Goal: Information Seeking & Learning: Learn about a topic

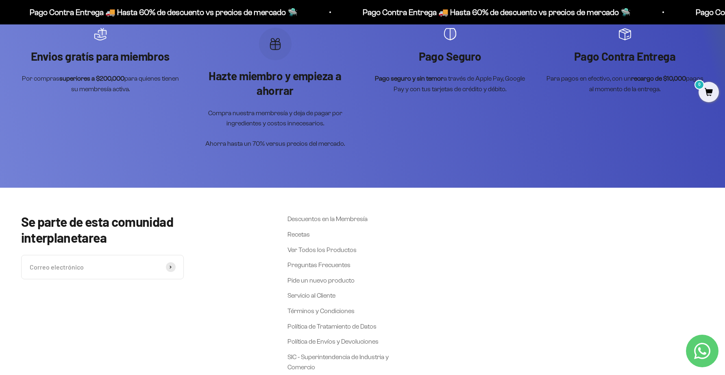
scroll to position [1176, 0]
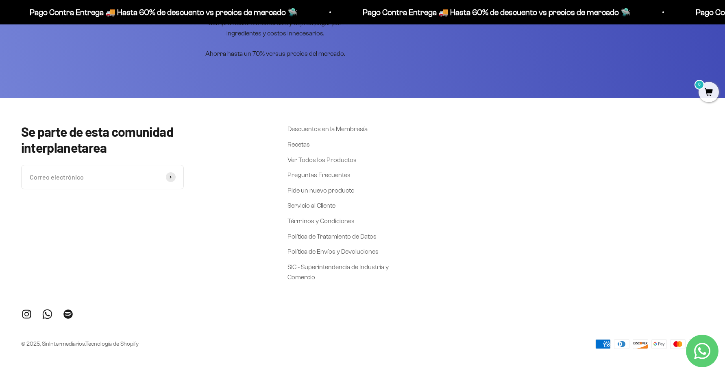
click at [703, 346] on icon "Contact us on WhatsApp" at bounding box center [702, 350] width 16 height 16
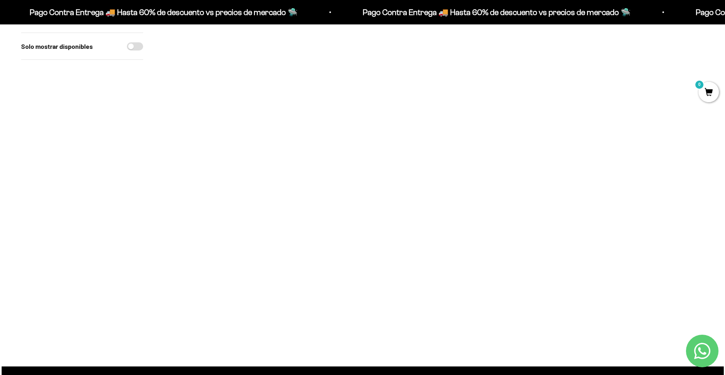
scroll to position [0, 0]
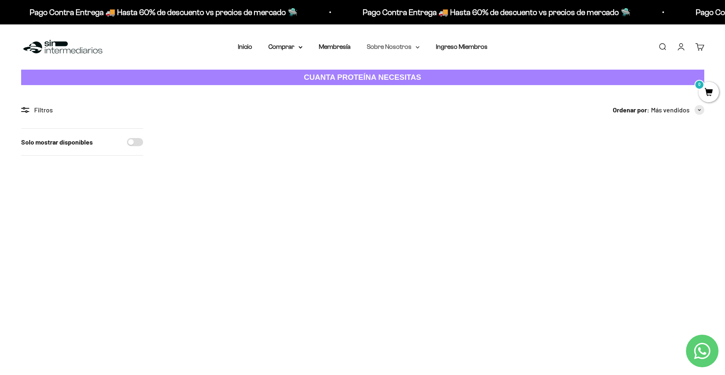
click at [417, 47] on icon at bounding box center [418, 47] width 4 height 3
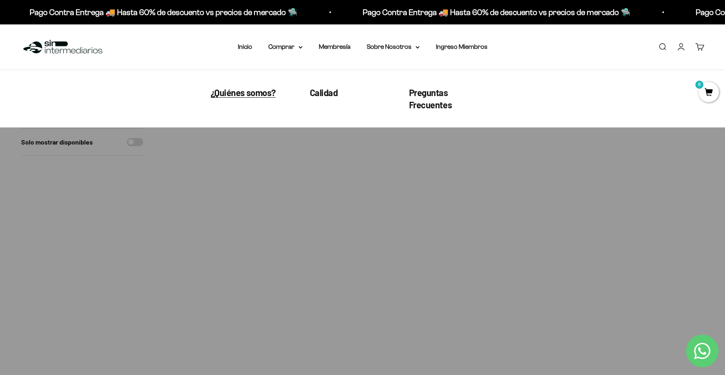
click at [270, 94] on span "¿Quiénes somos?" at bounding box center [243, 92] width 65 height 11
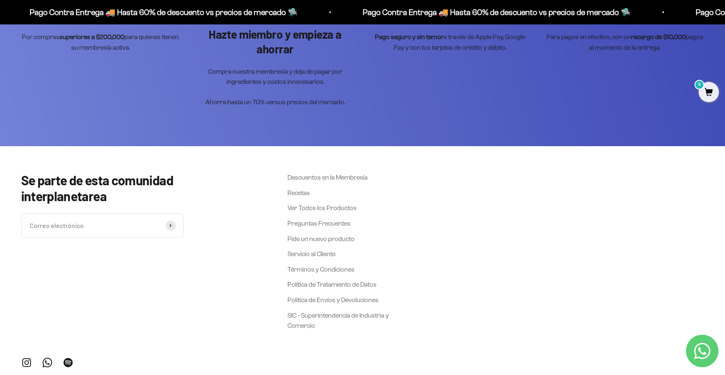
scroll to position [2109, 0]
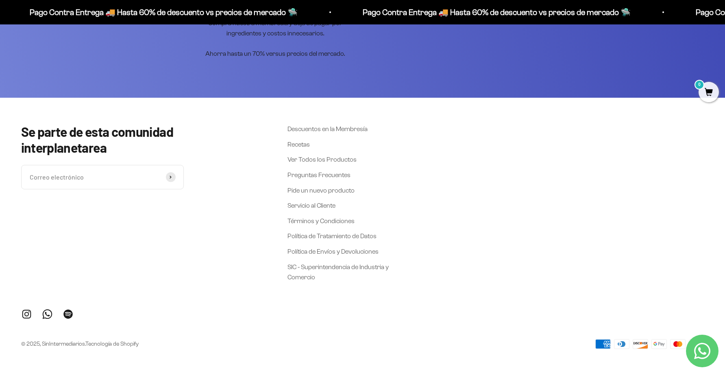
click at [28, 314] on link "Síguenos en Instagram" at bounding box center [26, 313] width 11 height 11
click at [700, 347] on icon "Contact us on WhatsApp" at bounding box center [702, 350] width 16 height 16
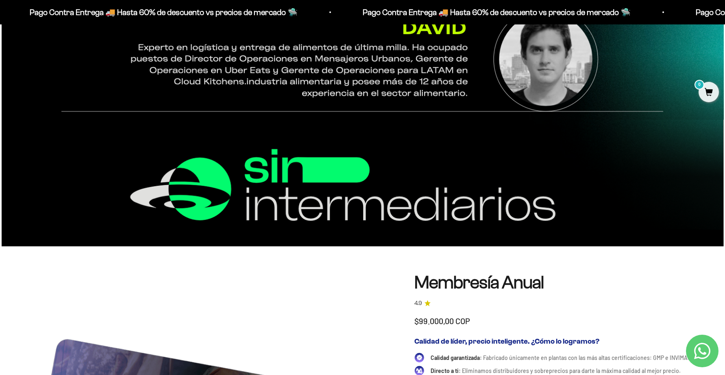
scroll to position [1133, 0]
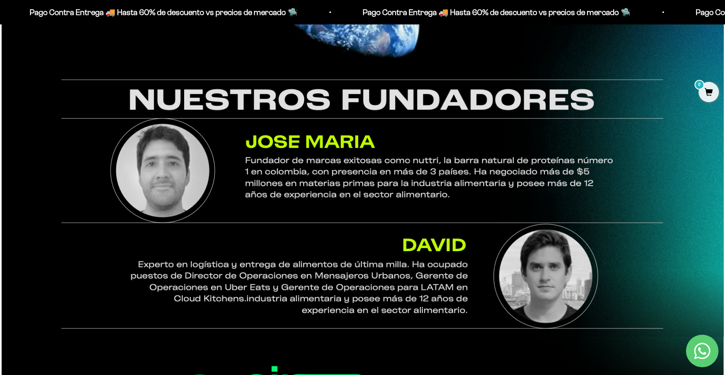
click at [707, 351] on icon "Contact us on WhatsApp" at bounding box center [702, 350] width 16 height 16
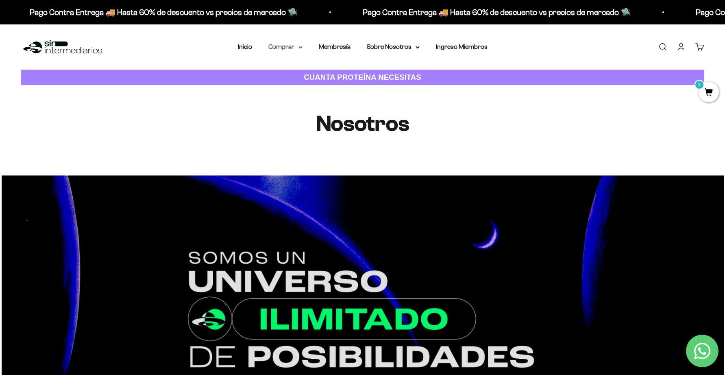
click at [289, 47] on summary "Comprar" at bounding box center [285, 46] width 34 height 11
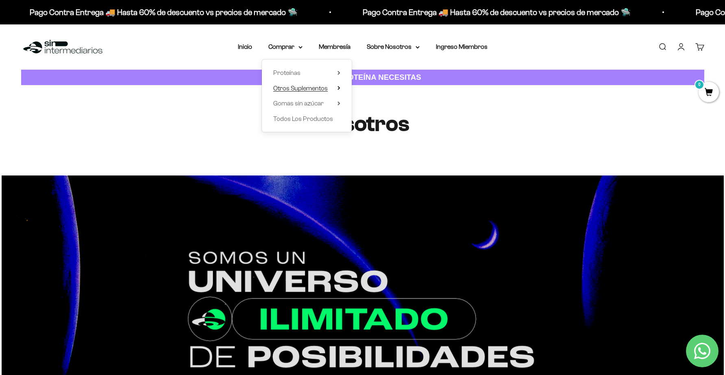
click at [324, 89] on span "Otros Suplementos" at bounding box center [300, 88] width 54 height 7
click at [319, 105] on span "Gomas sin azúcar" at bounding box center [298, 103] width 50 height 7
click at [317, 118] on span "Todos Los Productos" at bounding box center [303, 118] width 60 height 7
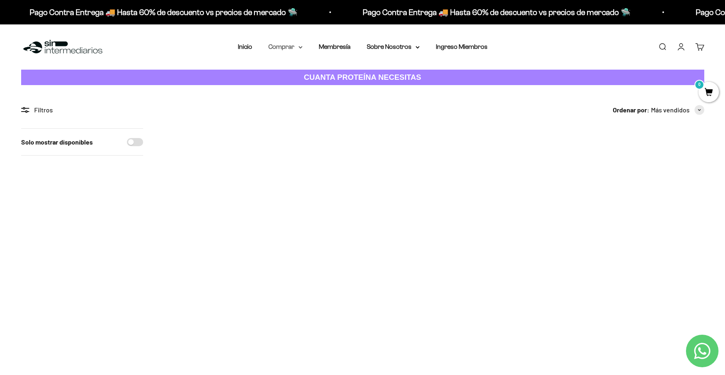
click at [299, 46] on icon at bounding box center [300, 47] width 3 height 2
click at [298, 86] on span "Otros Suplementos" at bounding box center [300, 88] width 54 height 7
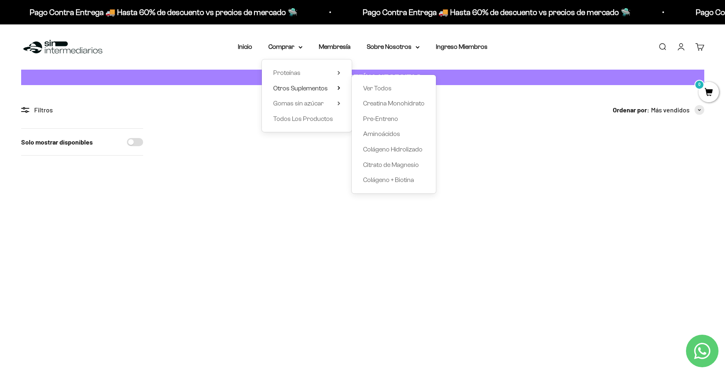
click at [584, 54] on div "Menú Buscar Inicio Comprar Proteínas Ver Todos Whey Iso Vegan Pancakes Pre-Entr…" at bounding box center [362, 46] width 725 height 45
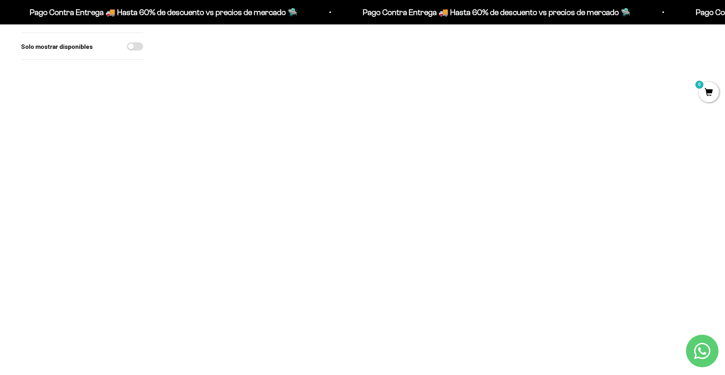
scroll to position [759, 0]
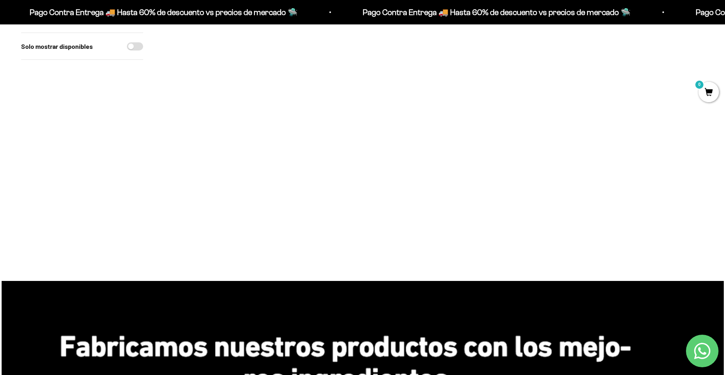
click at [311, 148] on img at bounding box center [323, 139] width 100 height 100
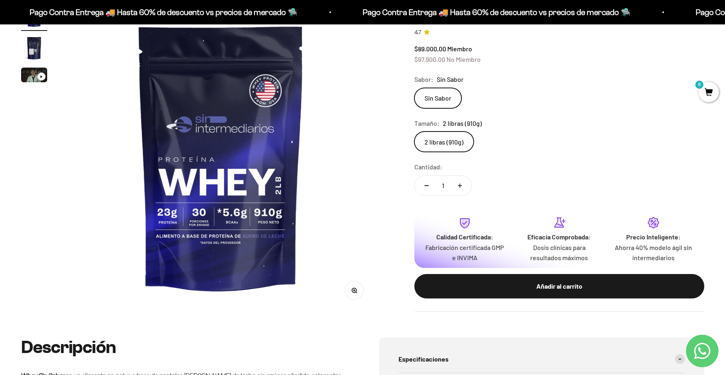
scroll to position [271, 0]
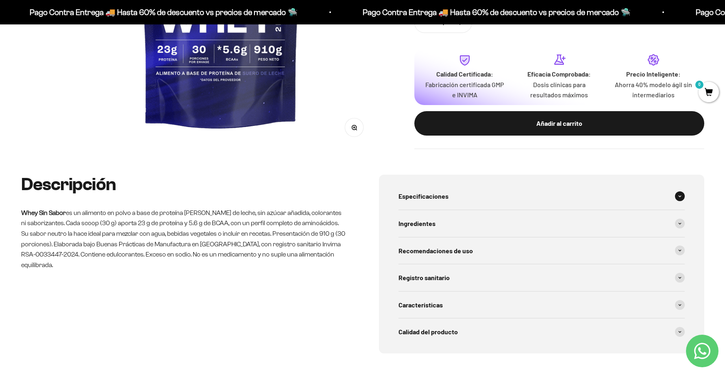
click at [433, 192] on span "Especificaciones" at bounding box center [423, 196] width 50 height 11
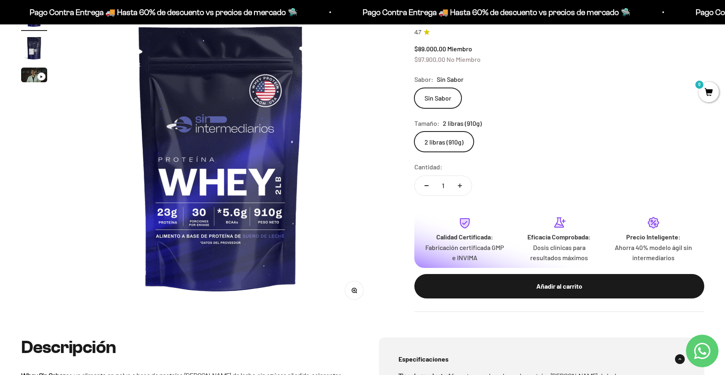
scroll to position [325, 0]
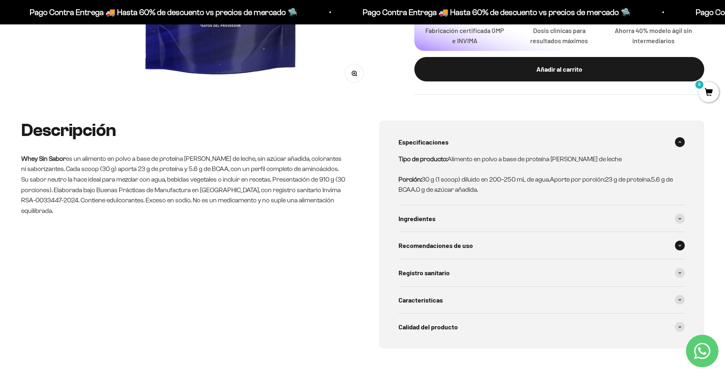
click at [453, 245] on span "Recomendaciones de uso" at bounding box center [435, 245] width 74 height 11
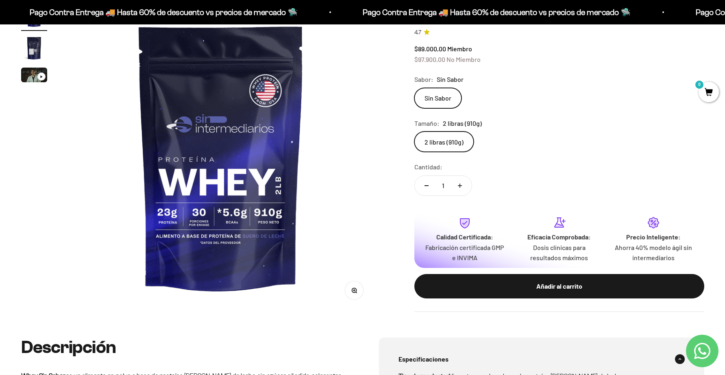
scroll to position [163, 0]
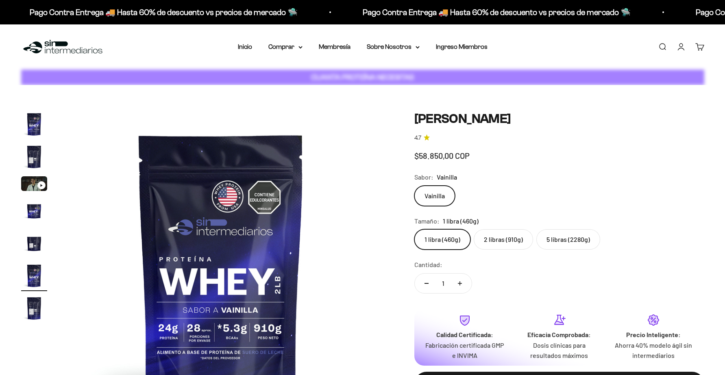
scroll to position [0, 1592]
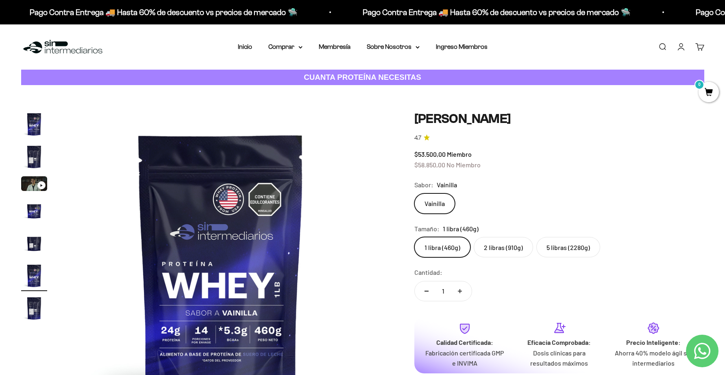
click at [562, 248] on label "5 libras (2280g)" at bounding box center [568, 247] width 64 height 20
click at [414, 237] on input "5 libras (2280g)" at bounding box center [414, 236] width 0 height 0
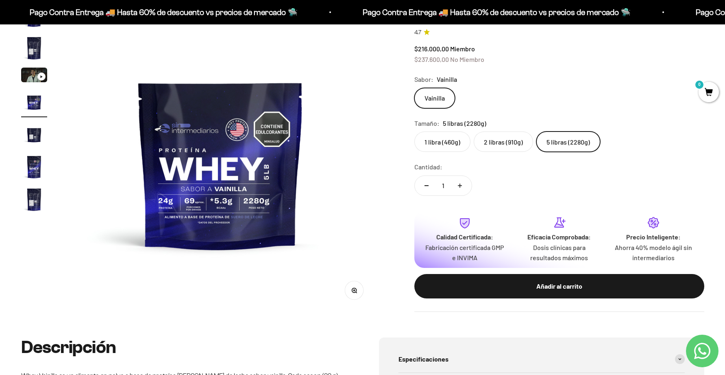
scroll to position [54, 0]
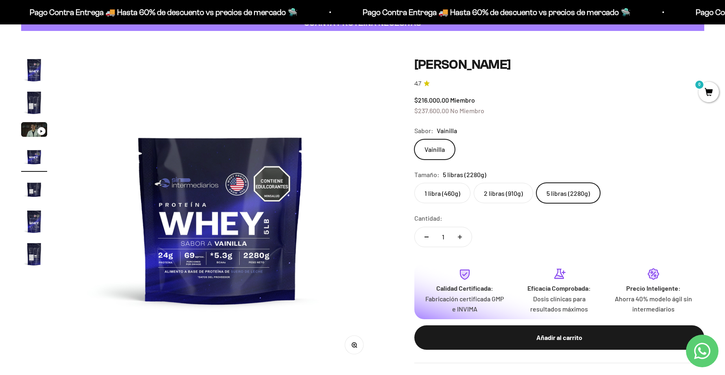
click at [440, 195] on label "1 libra (460g)" at bounding box center [442, 193] width 56 height 20
click at [414, 183] on input "1 libra (460g)" at bounding box center [414, 182] width 0 height 0
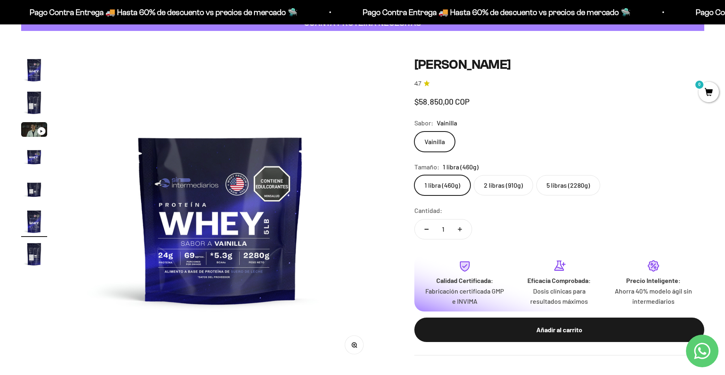
scroll to position [0, 1592]
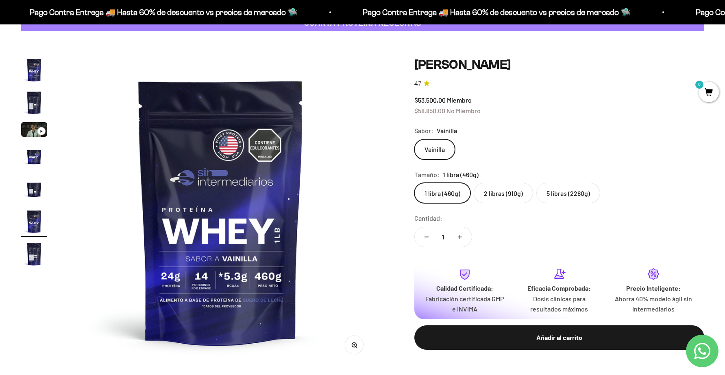
click at [575, 199] on label "5 libras (2280g)" at bounding box center [568, 193] width 64 height 20
click at [414, 183] on input "5 libras (2280g)" at bounding box center [414, 182] width 0 height 0
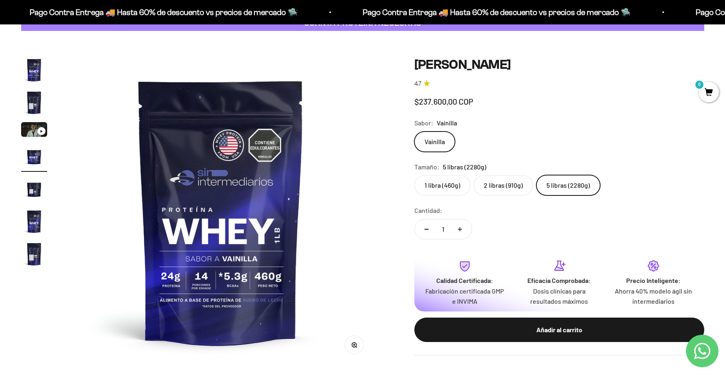
scroll to position [0, 956]
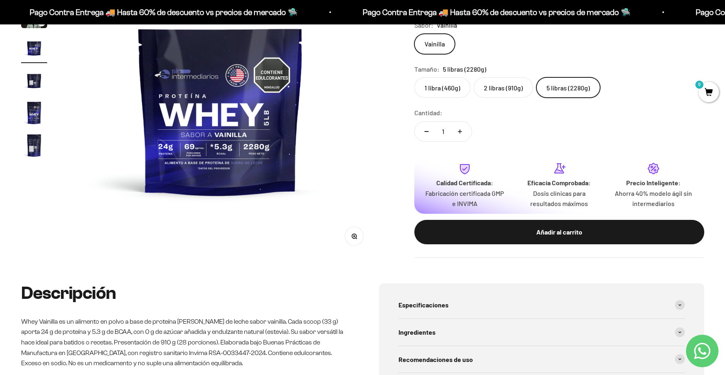
scroll to position [271, 0]
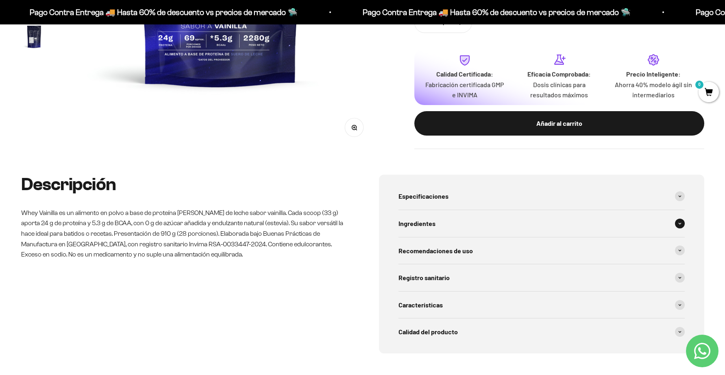
click at [426, 221] on span "Ingredientes" at bounding box center [416, 223] width 37 height 11
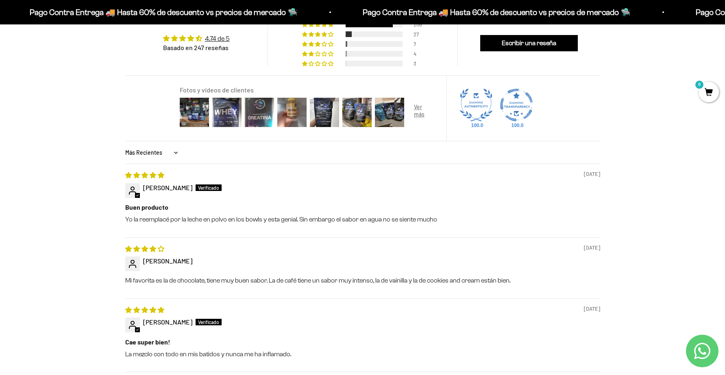
scroll to position [434, 0]
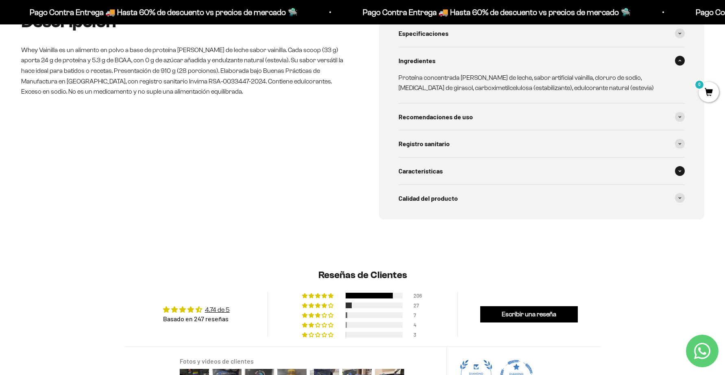
click at [428, 169] on span "Características" at bounding box center [420, 170] width 44 height 11
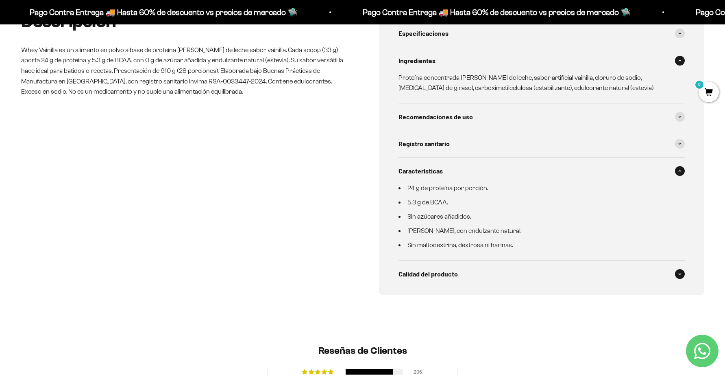
click at [432, 269] on span "Calidad del producto" at bounding box center [427, 273] width 59 height 11
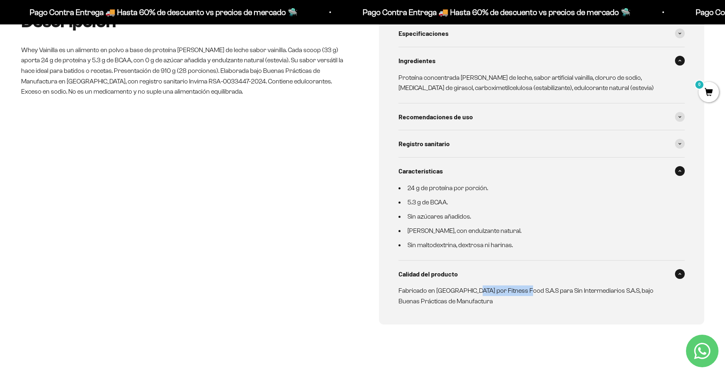
drag, startPoint x: 475, startPoint y: 287, endPoint x: 525, endPoint y: 292, distance: 49.8
click at [525, 292] on p "Fabricado en [GEOGRAPHIC_DATA] por Fitness Food S.A.S para Sin Intermediarios S…" at bounding box center [536, 295] width 277 height 21
copy p "Fitness Food S.A.S"
